Goal: Navigation & Orientation: Find specific page/section

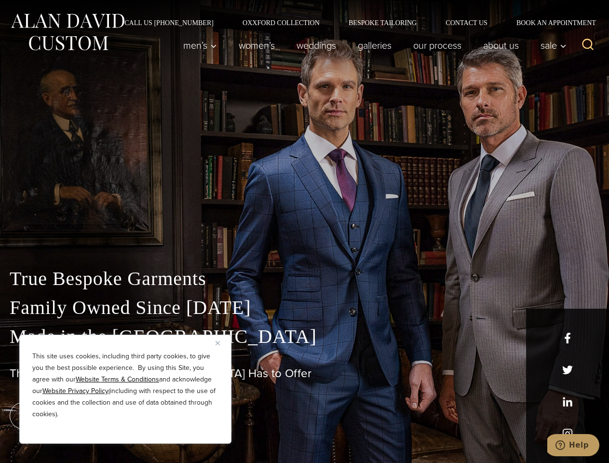
click at [304, 231] on div "True Bespoke Garments Family Owned Since [DATE] Made in [GEOGRAPHIC_DATA] The B…" at bounding box center [304, 339] width 609 height 247
click at [221, 343] on button "Close" at bounding box center [222, 343] width 12 height 12
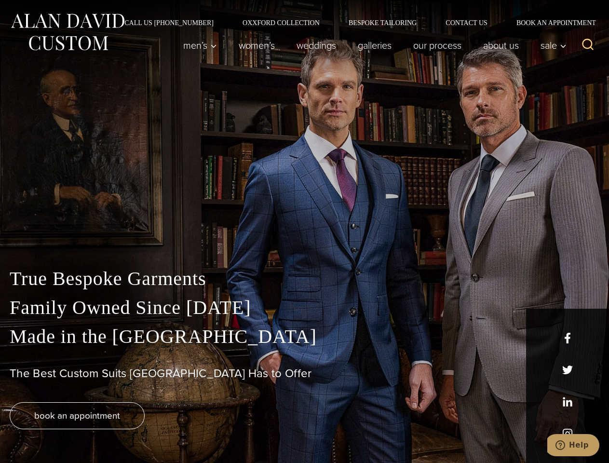
click at [125, 431] on div "True Bespoke Garments Family Owned Since [DATE] Made in [GEOGRAPHIC_DATA] The B…" at bounding box center [304, 363] width 609 height 199
click at [588, 45] on icon "Search" at bounding box center [588, 45] width 14 height 14
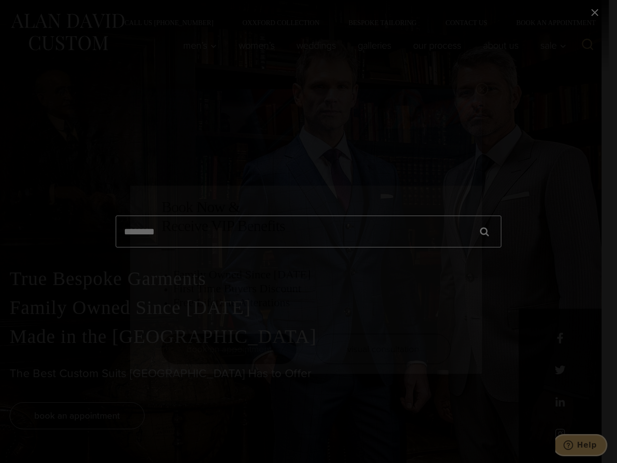
click at [573, 445] on icon "Help" at bounding box center [569, 445] width 10 height 10
